Goal: Transaction & Acquisition: Subscribe to service/newsletter

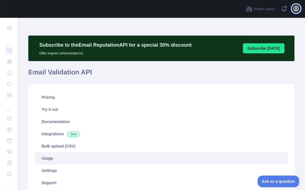
click at [299, 10] on icon "button" at bounding box center [296, 8] width 7 height 7
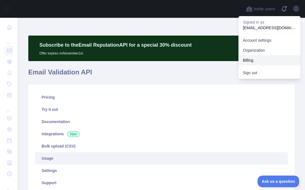
click at [254, 62] on button "Billing" at bounding box center [269, 60] width 62 height 10
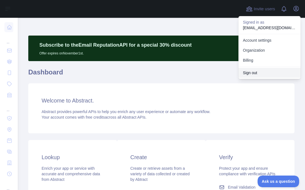
click at [264, 73] on button "Sign out" at bounding box center [269, 73] width 62 height 10
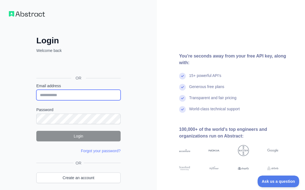
click at [55, 94] on input "Email address" at bounding box center [78, 95] width 84 height 11
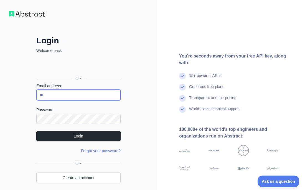
type input "**********"
click at [71, 104] on form "**********" at bounding box center [78, 118] width 84 height 70
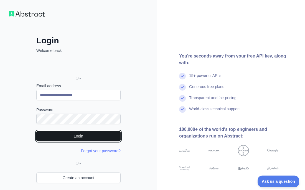
click at [64, 135] on button "Login" at bounding box center [78, 136] width 84 height 11
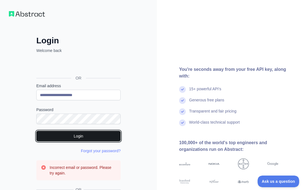
click at [58, 133] on button "Login" at bounding box center [78, 136] width 84 height 11
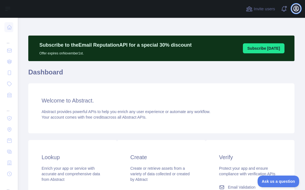
click at [294, 8] on icon "button" at bounding box center [296, 8] width 5 height 5
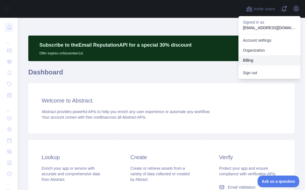
click at [250, 58] on button "Billing" at bounding box center [269, 60] width 62 height 10
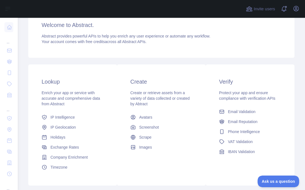
scroll to position [112, 0]
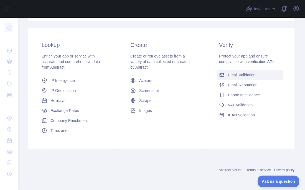
click at [245, 73] on span "Email Validation" at bounding box center [241, 75] width 27 height 6
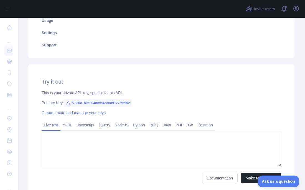
type textarea "**********"
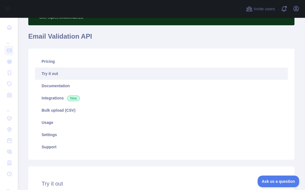
scroll to position [36, 0]
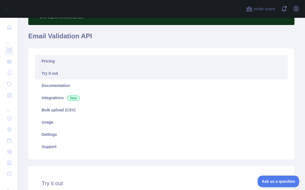
click at [54, 60] on link "Pricing" at bounding box center [161, 61] width 253 height 12
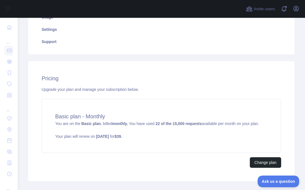
scroll to position [144, 0]
